Goal: Find specific page/section: Find specific page/section

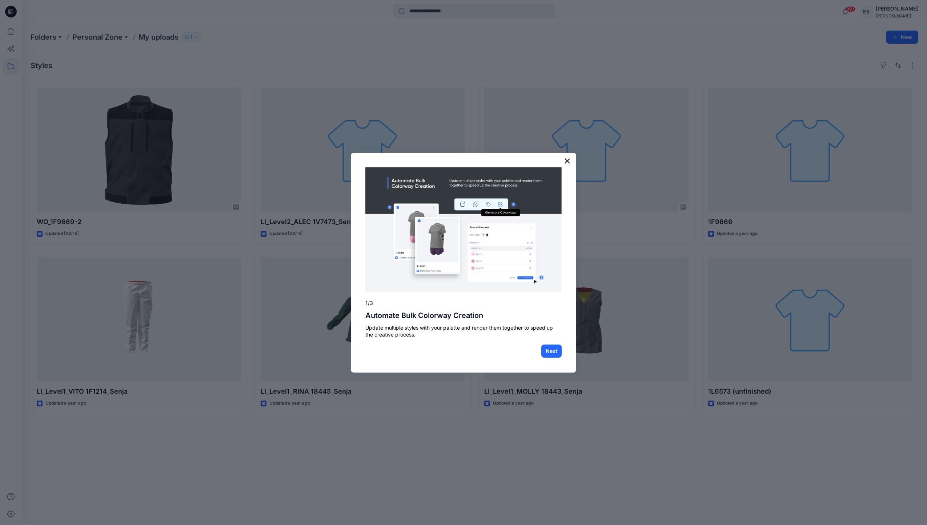
click at [566, 161] on button "×" at bounding box center [567, 161] width 7 height 12
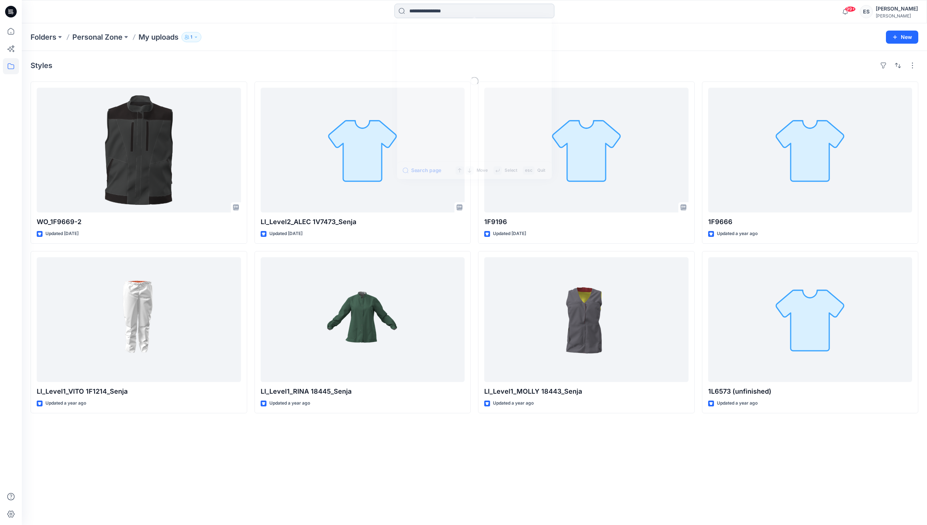
click at [439, 9] on input at bounding box center [474, 11] width 160 height 15
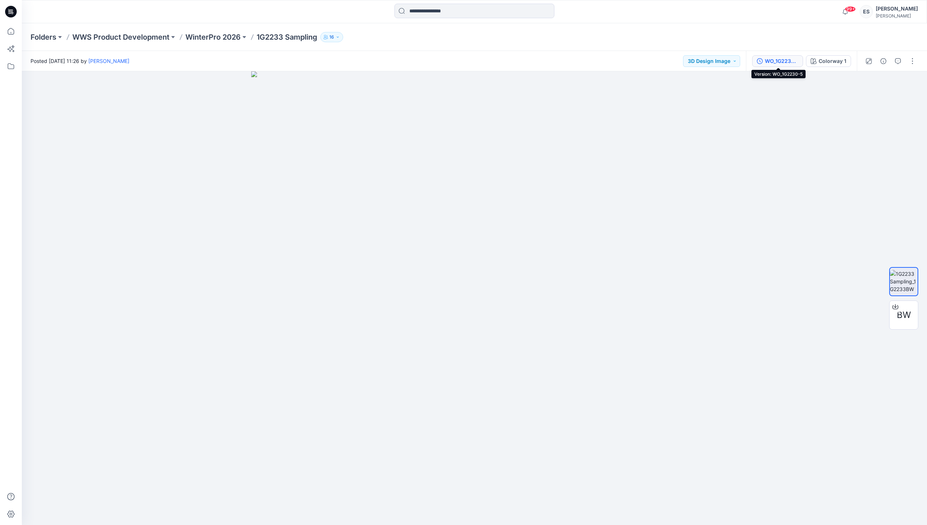
click at [787, 65] on button "WO_1G2230-5" at bounding box center [777, 61] width 51 height 12
